Goal: Task Accomplishment & Management: Manage account settings

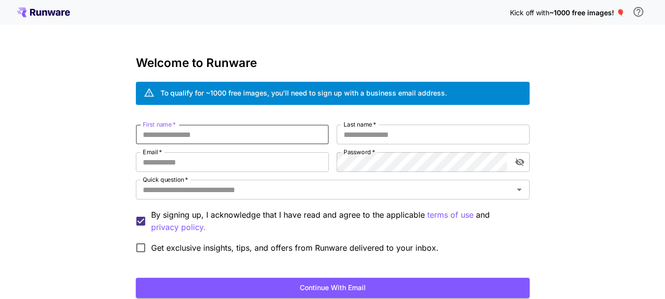
click at [186, 131] on input "First name   *" at bounding box center [232, 135] width 193 height 20
click at [174, 139] on input "First name   *" at bounding box center [232, 135] width 193 height 20
type input "*"
drag, startPoint x: 187, startPoint y: 131, endPoint x: 156, endPoint y: 133, distance: 31.1
click at [156, 133] on input "*******" at bounding box center [232, 135] width 193 height 20
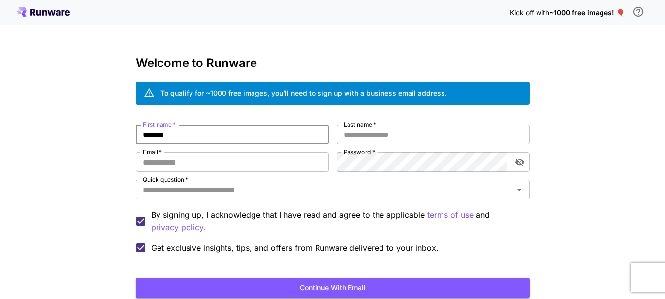
type input "*******"
click at [353, 139] on input "Last name   *" at bounding box center [433, 135] width 193 height 20
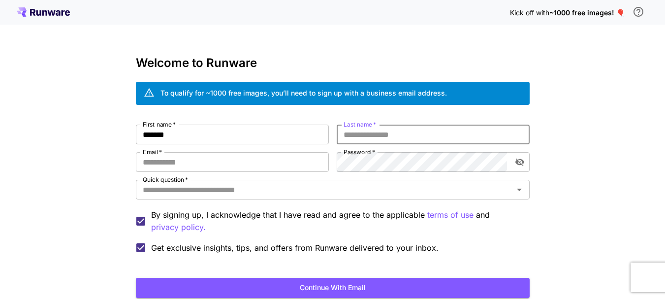
paste input "****"
type input "****"
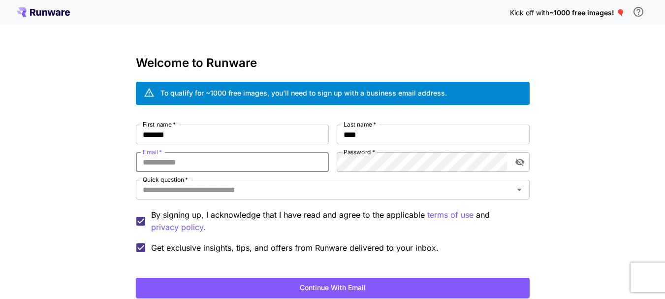
click at [255, 158] on input "Email   *" at bounding box center [232, 162] width 193 height 20
type input "**********"
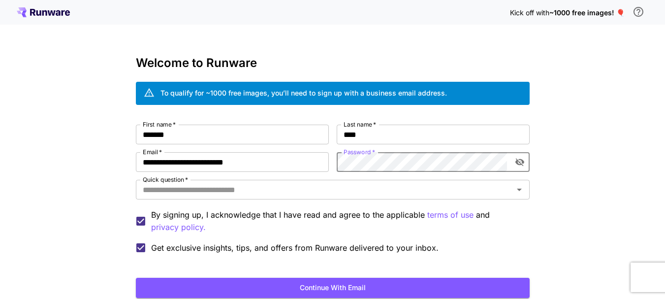
click at [517, 161] on icon "toggle password visibility" at bounding box center [519, 163] width 9 height 8
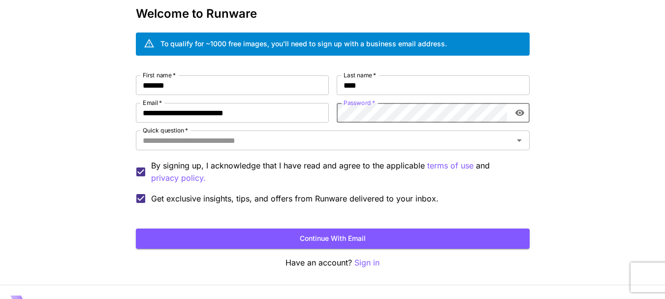
click at [302, 236] on button "Continue with email" at bounding box center [333, 238] width 394 height 20
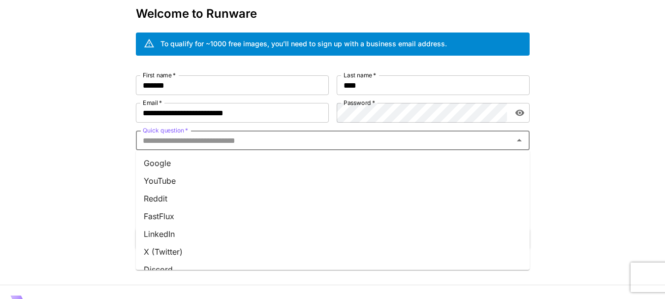
click at [215, 138] on input "Quick question   *" at bounding box center [325, 140] width 372 height 14
click at [161, 177] on li "YouTube" at bounding box center [333, 181] width 394 height 18
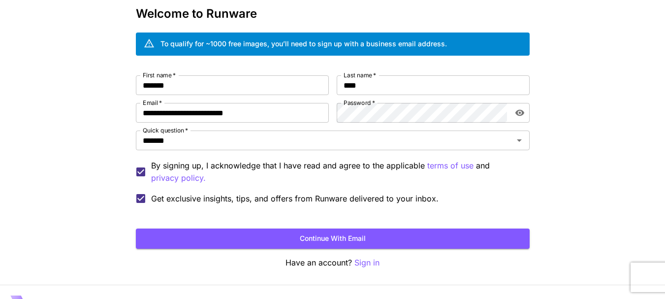
click at [297, 233] on button "Continue with email" at bounding box center [333, 238] width 394 height 20
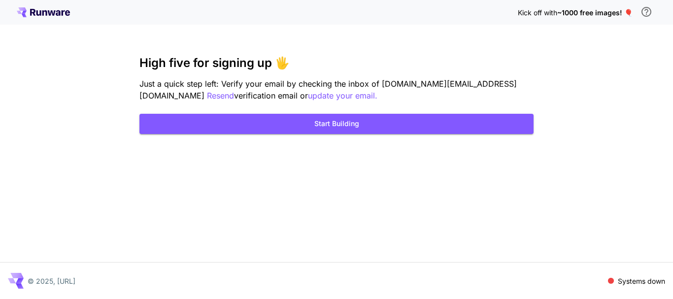
click at [336, 126] on button "Start Building" at bounding box center [336, 124] width 394 height 20
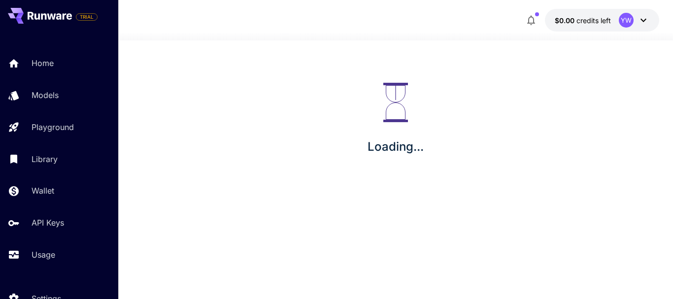
click at [566, 11] on button "$0.00 credits left YW" at bounding box center [602, 20] width 114 height 23
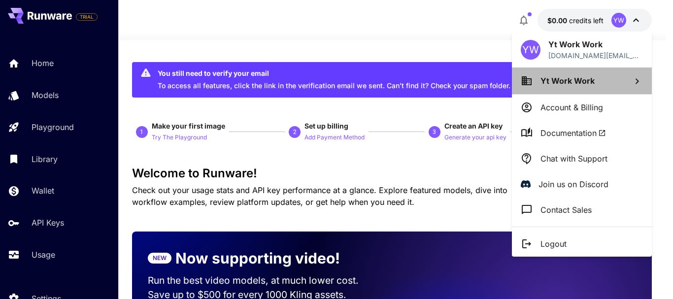
click at [560, 76] on span "Yt Work Work" at bounding box center [567, 81] width 54 height 10
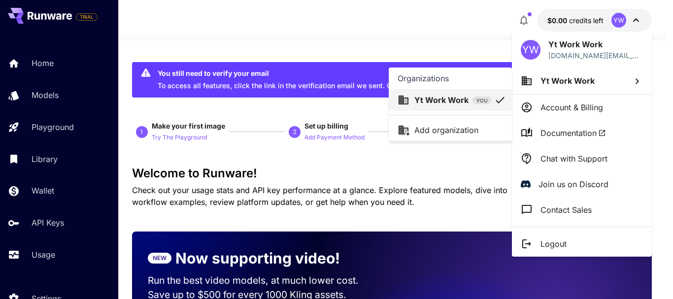
click at [549, 85] on div at bounding box center [336, 149] width 673 height 299
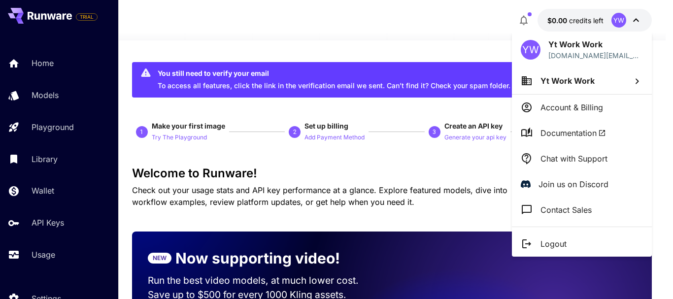
click at [638, 22] on div at bounding box center [336, 149] width 673 height 299
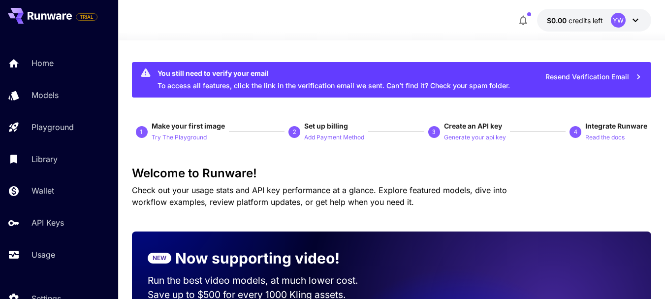
click at [638, 20] on icon at bounding box center [636, 20] width 6 height 3
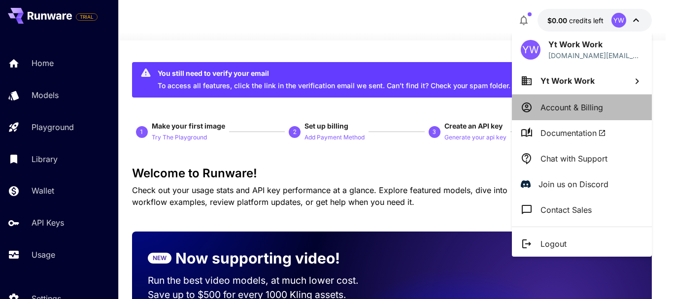
click at [549, 108] on p "Account & Billing" at bounding box center [571, 107] width 63 height 12
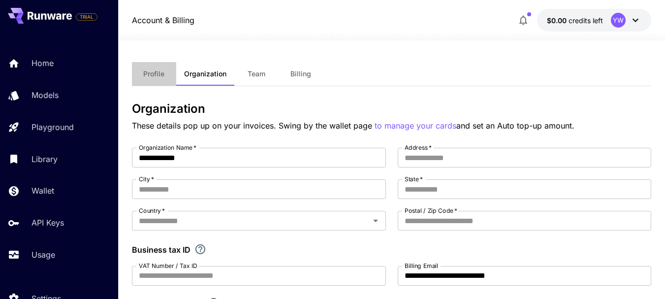
click at [155, 70] on span "Profile" at bounding box center [153, 73] width 21 height 9
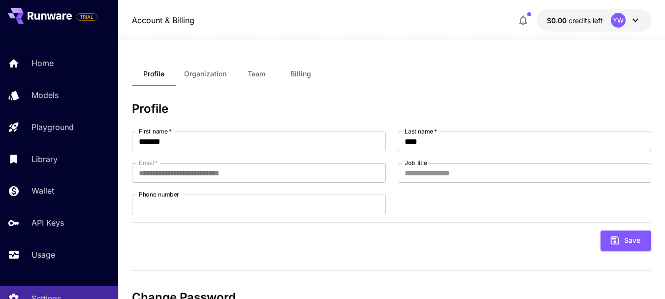
click at [47, 225] on p "API Keys" at bounding box center [48, 223] width 33 height 12
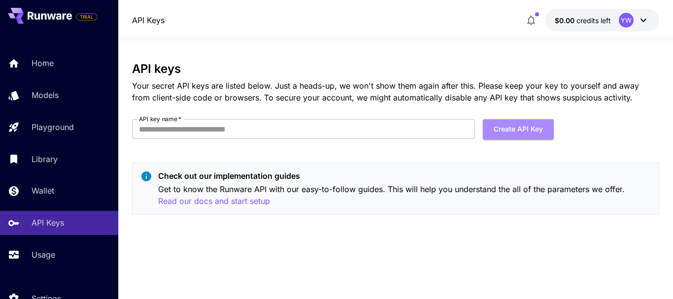
click at [510, 129] on button "Create API Key" at bounding box center [518, 129] width 71 height 20
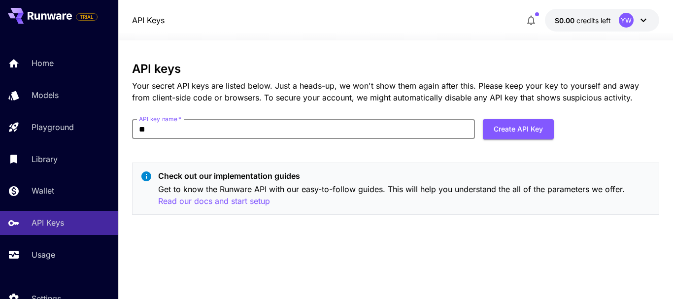
click at [489, 124] on button "Create API Key" at bounding box center [518, 129] width 71 height 20
click at [165, 133] on input "**" at bounding box center [303, 129] width 343 height 20
type input "*"
type input "**"
click at [530, 135] on button "Create API Key" at bounding box center [518, 129] width 71 height 20
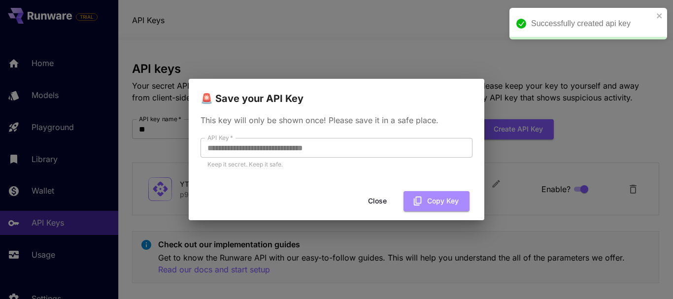
click at [447, 203] on button "Copy Key" at bounding box center [436, 201] width 66 height 20
click at [661, 17] on icon "close" at bounding box center [659, 16] width 7 height 8
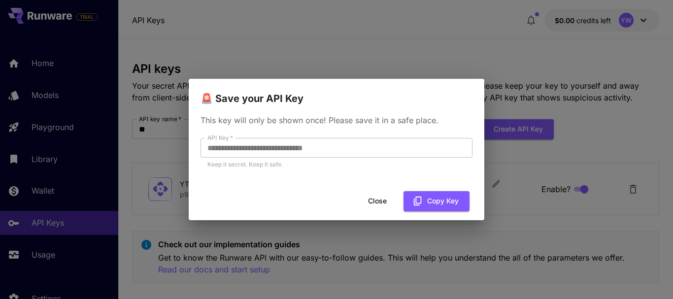
click at [205, 42] on div "**********" at bounding box center [336, 149] width 673 height 299
click at [382, 195] on button "Close" at bounding box center [377, 201] width 44 height 20
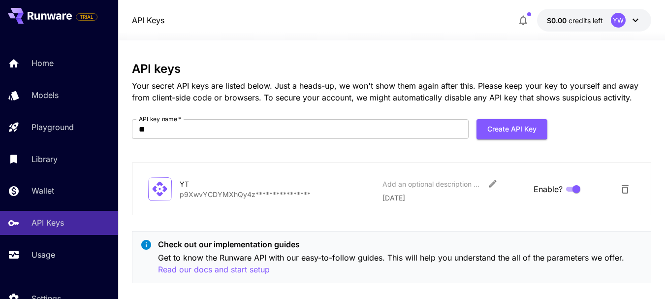
scroll to position [14, 0]
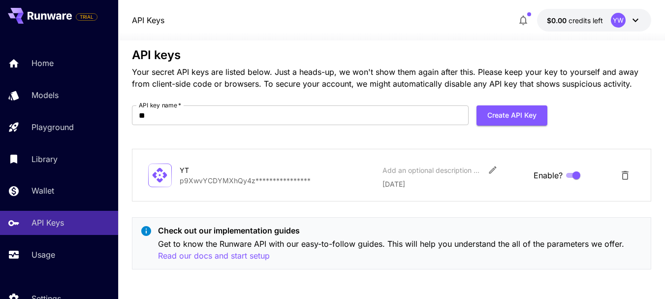
click at [38, 190] on p "Wallet" at bounding box center [43, 191] width 23 height 12
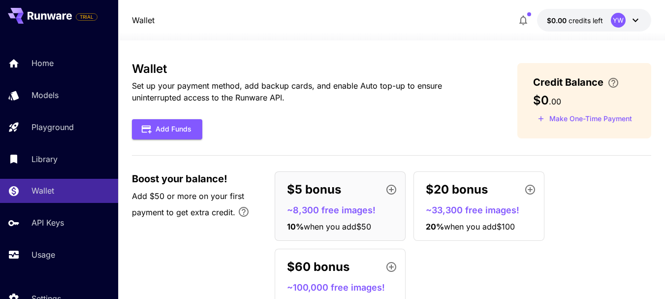
click at [48, 73] on link "Home" at bounding box center [59, 63] width 118 height 24
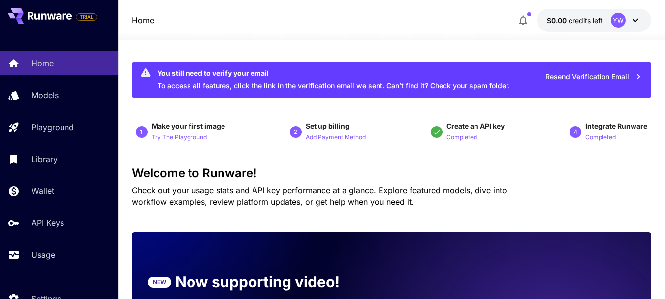
drag, startPoint x: 134, startPoint y: 15, endPoint x: 141, endPoint y: 18, distance: 7.1
click at [134, 15] on p "Home" at bounding box center [143, 20] width 22 height 12
click at [141, 18] on p "Home" at bounding box center [143, 20] width 22 height 12
click at [140, 18] on p "Home" at bounding box center [143, 20] width 22 height 12
click at [140, 19] on p "Home" at bounding box center [143, 20] width 22 height 12
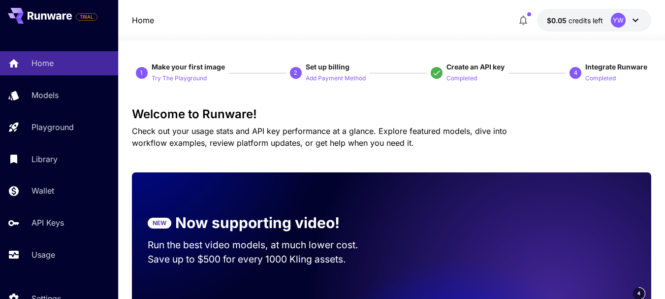
click at [519, 18] on icon "button" at bounding box center [524, 20] width 12 height 12
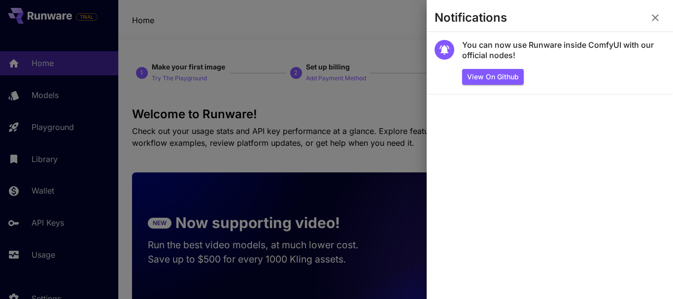
click at [653, 21] on icon "button" at bounding box center [655, 18] width 12 height 12
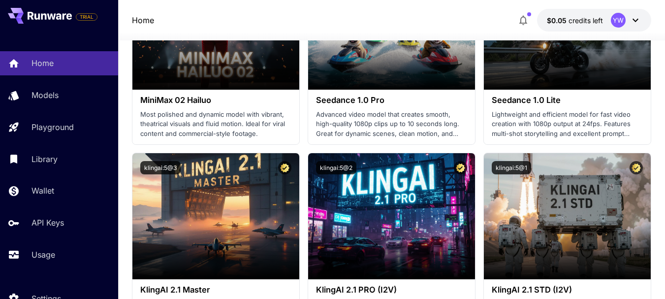
scroll to position [443, 0]
